Goal: Task Accomplishment & Management: Use online tool/utility

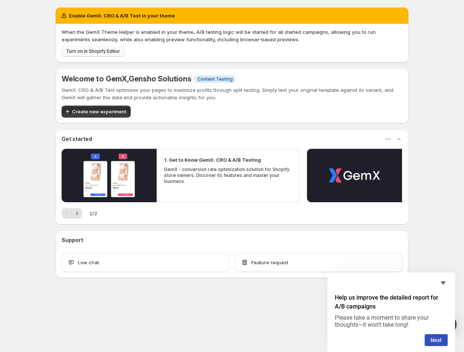
click at [110, 52] on span "Turn on in Shopify Editor" at bounding box center [93, 51] width 54 height 6
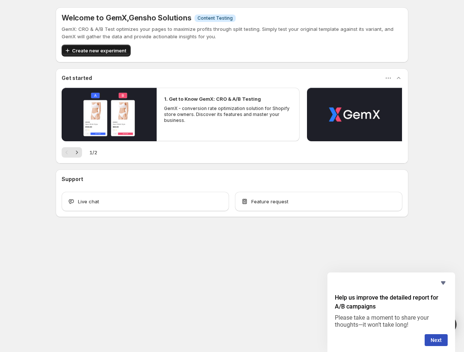
click at [75, 49] on span "Create new experiment" at bounding box center [99, 50] width 54 height 7
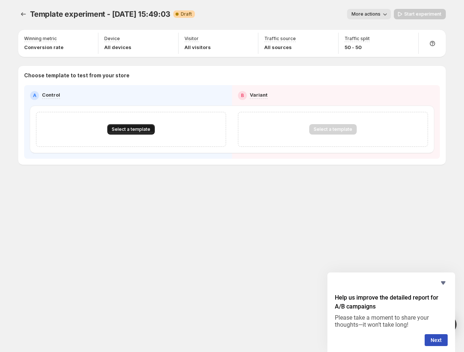
click at [120, 129] on span "Select a template" at bounding box center [131, 129] width 39 height 6
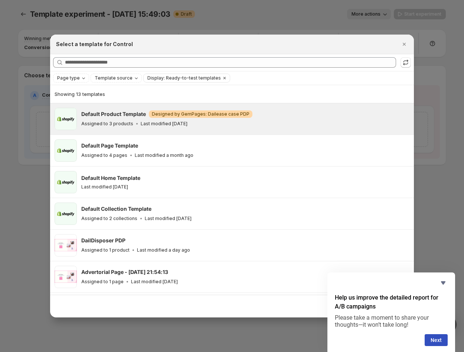
click at [94, 122] on p "Assigned to 3 products" at bounding box center [107, 124] width 52 height 6
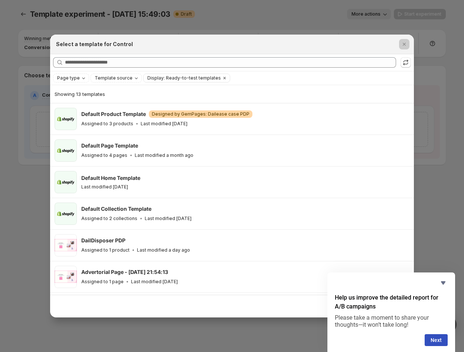
click at [15, 178] on div at bounding box center [232, 176] width 464 height 352
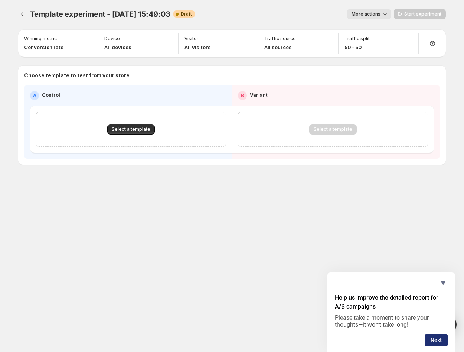
click at [433, 342] on button "Next" at bounding box center [436, 340] width 23 height 12
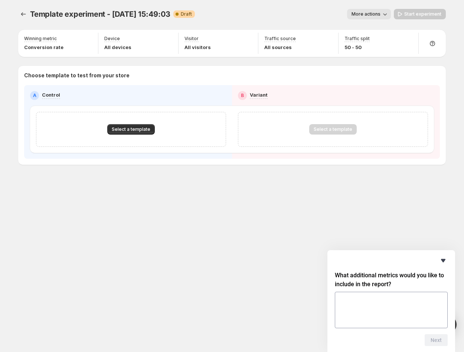
click at [443, 259] on icon "Hide survey" at bounding box center [443, 260] width 4 height 3
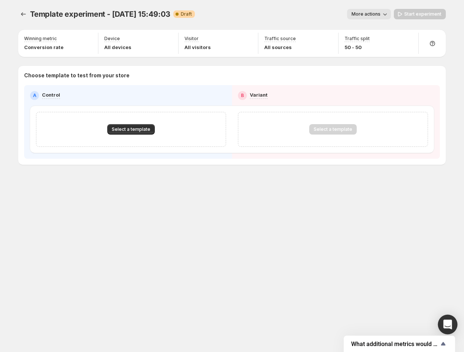
click at [456, 329] on body "Template experiment - [DATE] 15:49:03. This page is ready Template experiment -…" at bounding box center [232, 176] width 464 height 352
click at [446, 322] on icon "Open Intercom Messenger" at bounding box center [448, 325] width 9 height 10
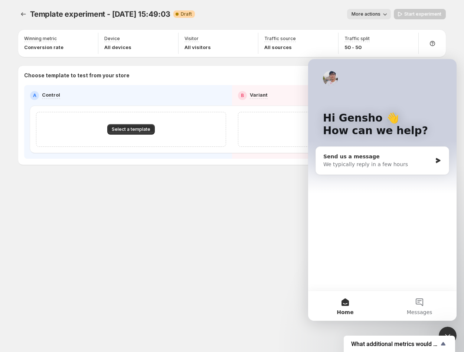
click at [344, 159] on div "Send us a message" at bounding box center [378, 157] width 109 height 8
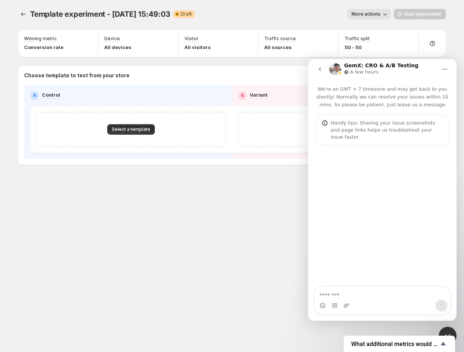
click at [338, 295] on textarea "Message…" at bounding box center [383, 293] width 136 height 13
type textarea "**********"
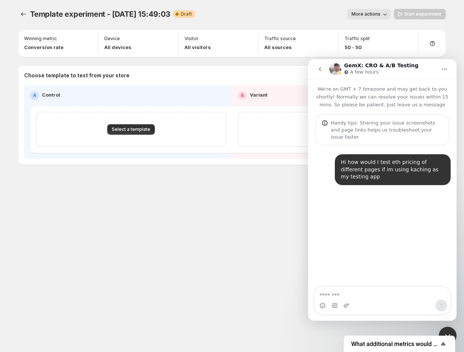
click at [150, 281] on div "Template experiment - [DATE] 15:49:03. This page is ready Template experiment -…" at bounding box center [232, 176] width 446 height 352
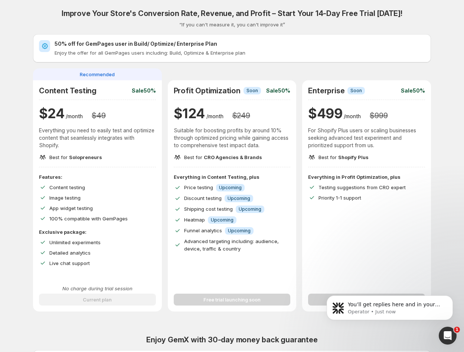
click at [199, 299] on div "Free trial launching soon" at bounding box center [232, 295] width 117 height 21
click at [231, 191] on div "Everything in Content Testing, plus Price testing Info Upcoming Discount testin…" at bounding box center [232, 212] width 117 height 79
